Goal: Navigation & Orientation: Understand site structure

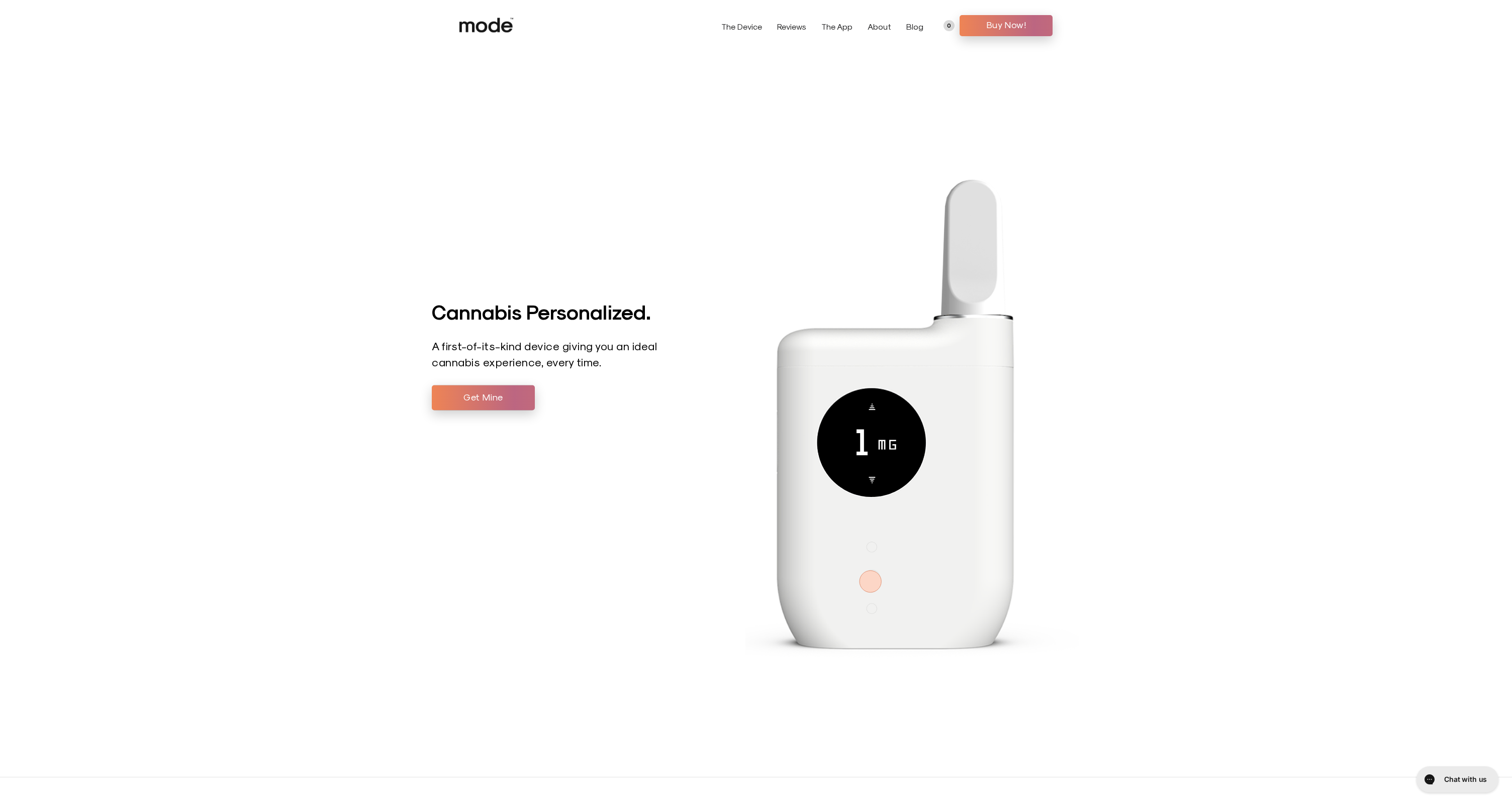
click at [740, 23] on link "The Device" at bounding box center [741, 26] width 41 height 9
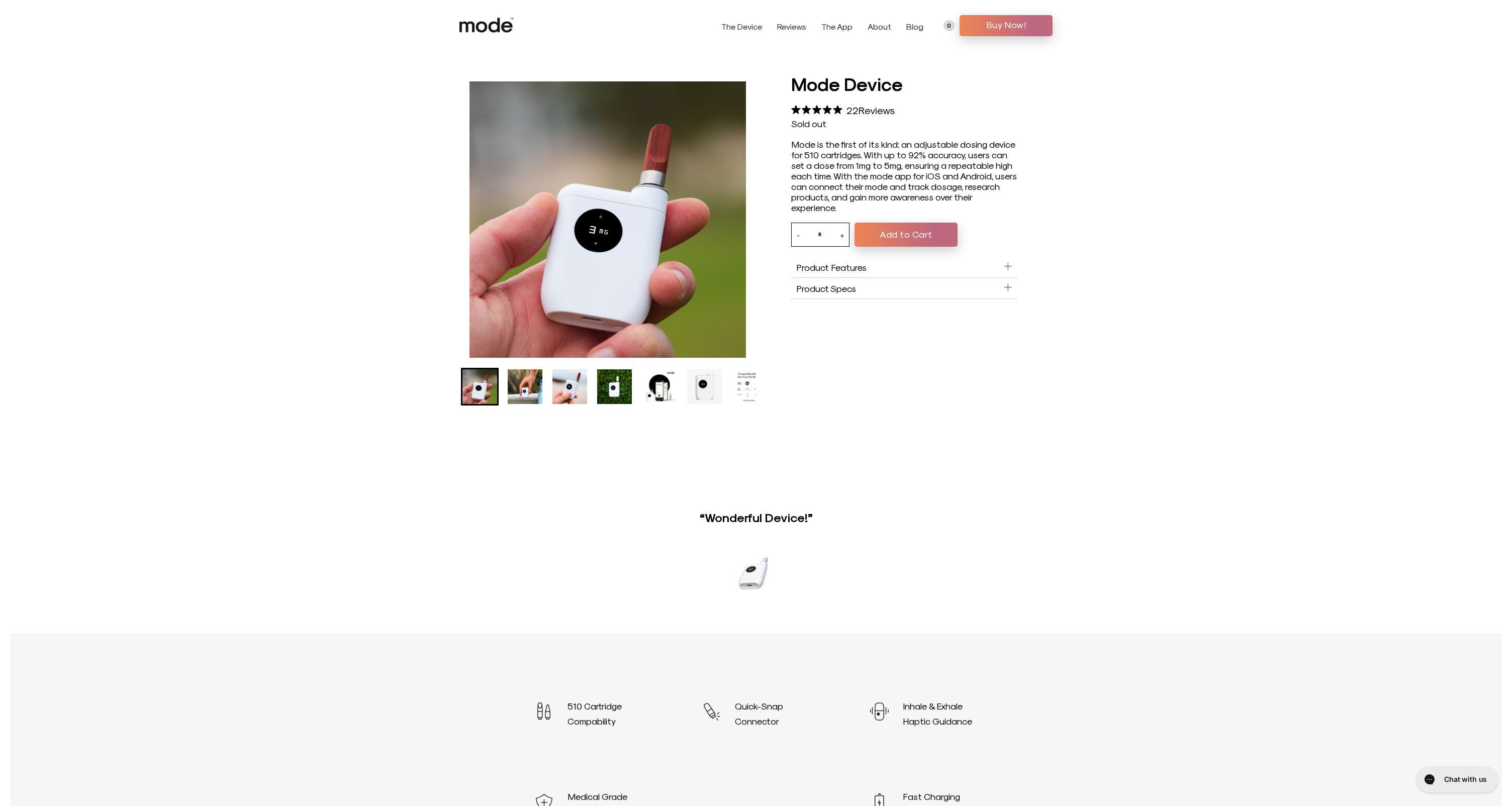
click at [799, 25] on link "Reviews" at bounding box center [792, 26] width 29 height 9
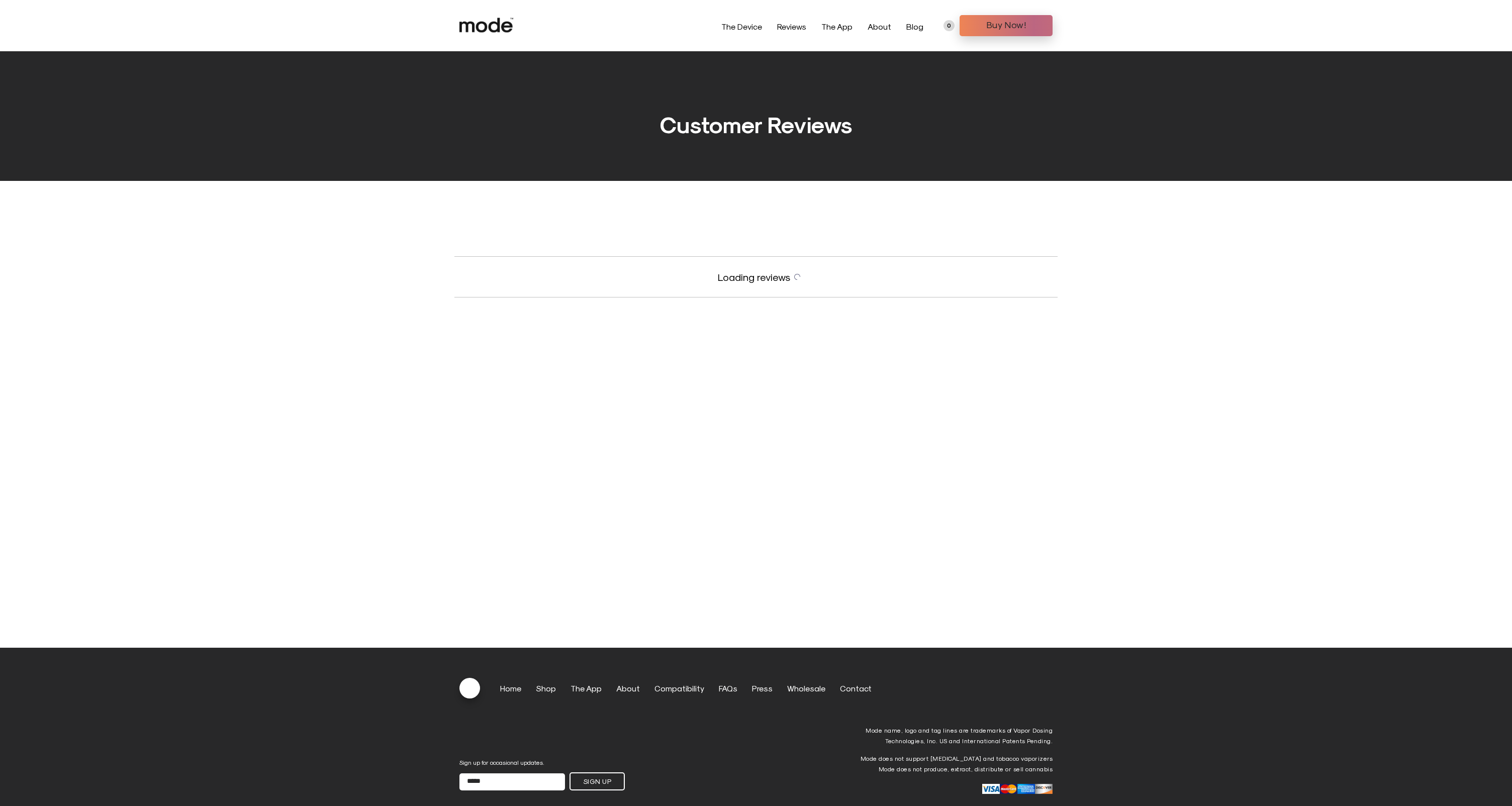
click at [849, 25] on link "The App" at bounding box center [836, 26] width 31 height 9
